Goal: Check status: Check status

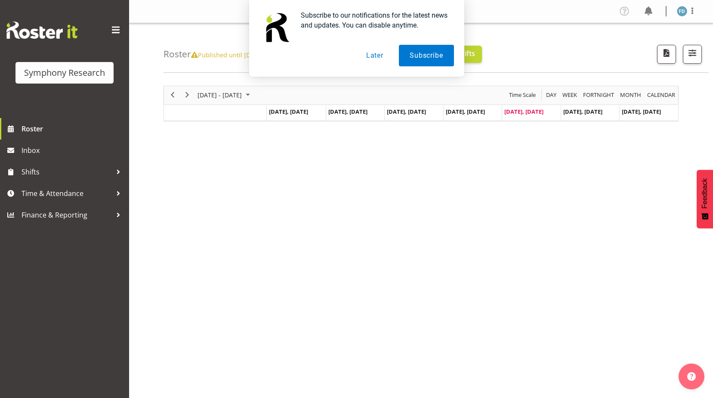
click at [378, 56] on button "Later" at bounding box center [375, 56] width 39 height 22
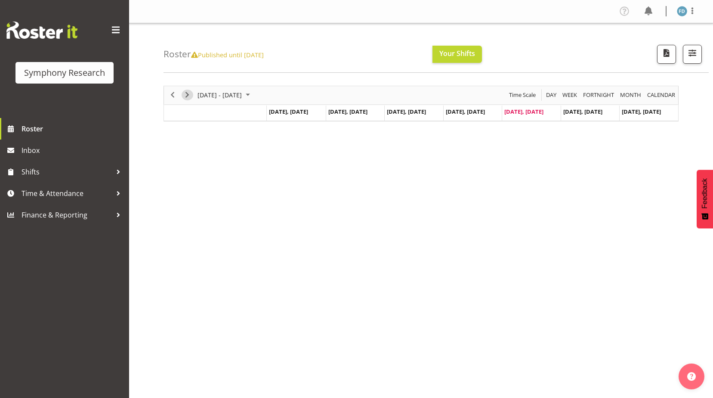
click at [185, 96] on span "Next" at bounding box center [187, 95] width 10 height 11
click at [172, 97] on span "Previous" at bounding box center [172, 95] width 10 height 11
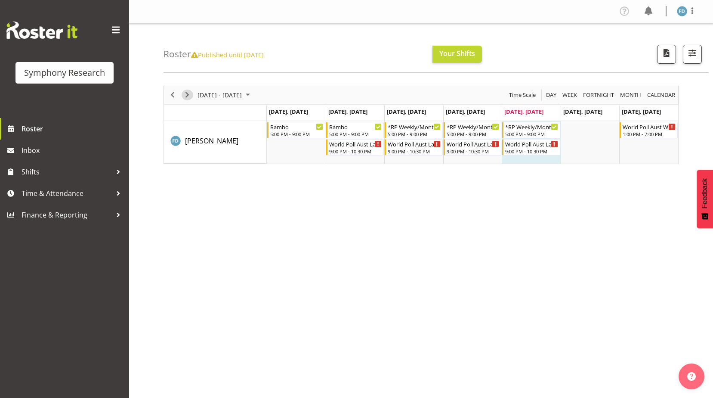
drag, startPoint x: 190, startPoint y: 94, endPoint x: 190, endPoint y: 105, distance: 10.3
click at [190, 94] on span "Next" at bounding box center [187, 95] width 10 height 11
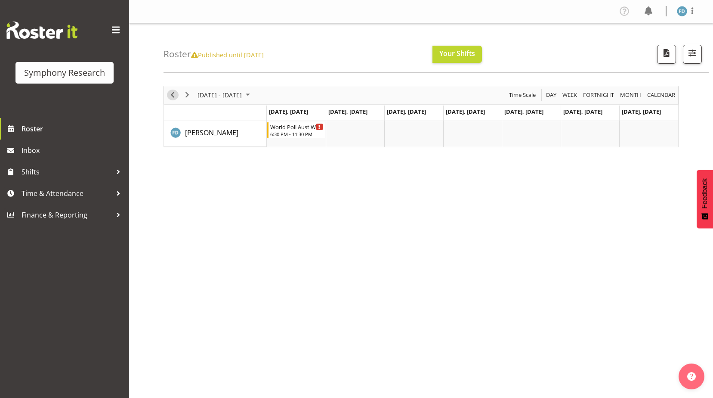
drag, startPoint x: 174, startPoint y: 97, endPoint x: 181, endPoint y: 99, distance: 7.2
click at [174, 97] on span "Previous" at bounding box center [172, 95] width 10 height 11
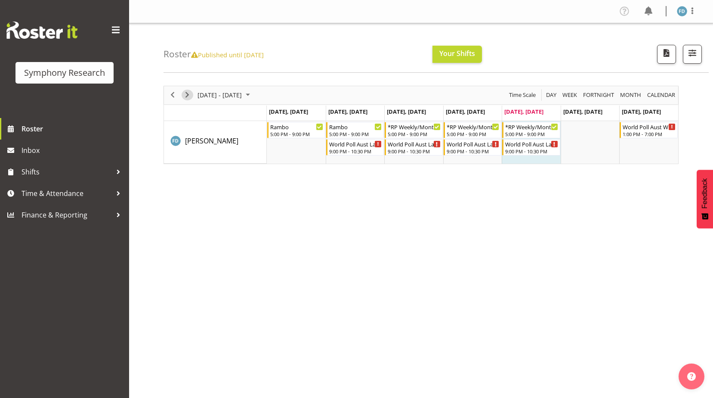
drag, startPoint x: 190, startPoint y: 94, endPoint x: 191, endPoint y: 99, distance: 5.7
click at [190, 94] on span "Next" at bounding box center [187, 95] width 10 height 11
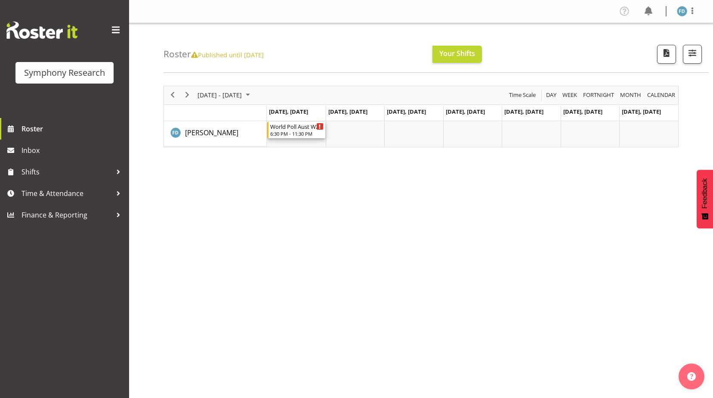
click at [294, 138] on div "World Poll Aust W2 6:30pm~11:30pm 6:30 PM - 11:30 PM" at bounding box center [296, 130] width 53 height 16
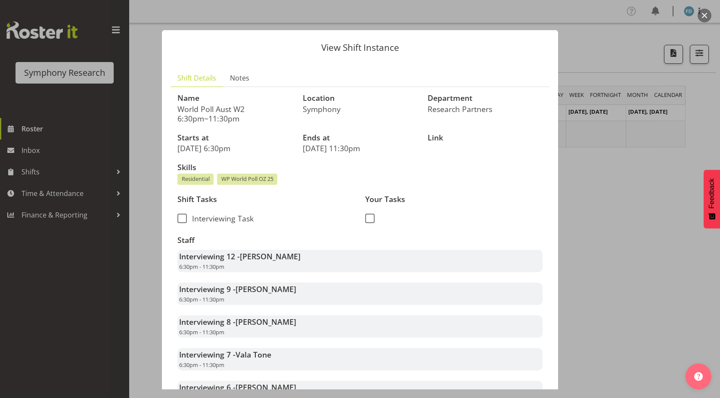
click at [639, 220] on div at bounding box center [360, 199] width 720 height 398
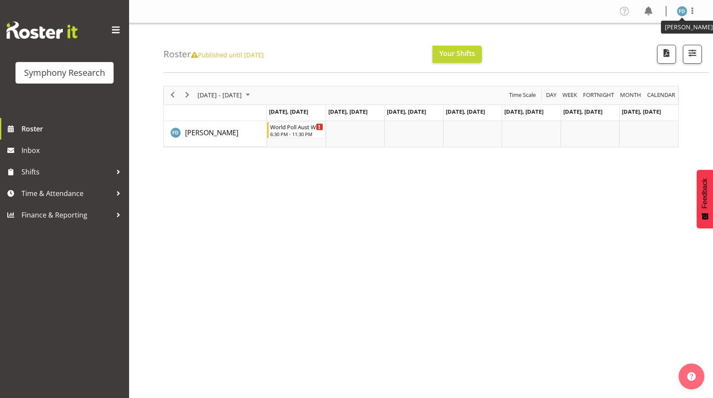
click at [679, 12] on img at bounding box center [682, 11] width 10 height 10
click at [650, 47] on link "Log Out" at bounding box center [656, 44] width 83 height 15
